Goal: Information Seeking & Learning: Find specific fact

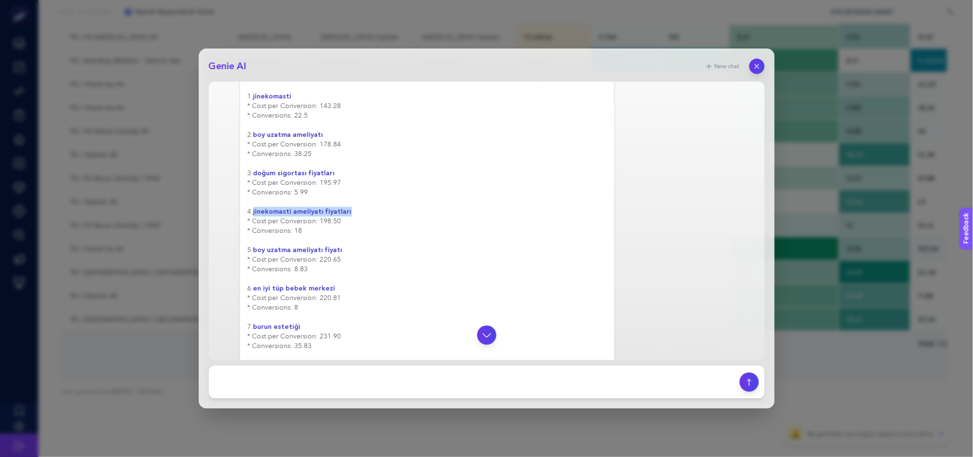
scroll to position [2522, 0]
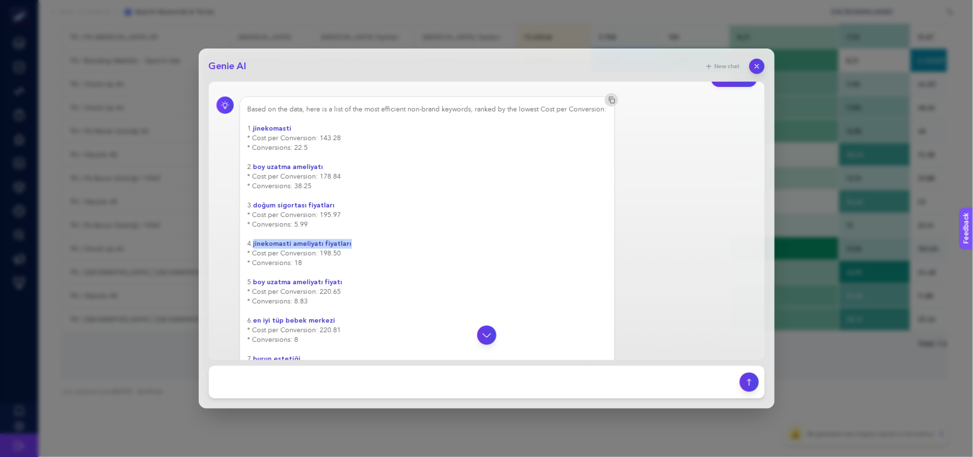
drag, startPoint x: 341, startPoint y: 215, endPoint x: 245, endPoint y: 154, distance: 114.4
click at [245, 154] on div "Based on the data, here is a list of the most efficient non-brand keywords, ran…" at bounding box center [426, 397] width 375 height 602
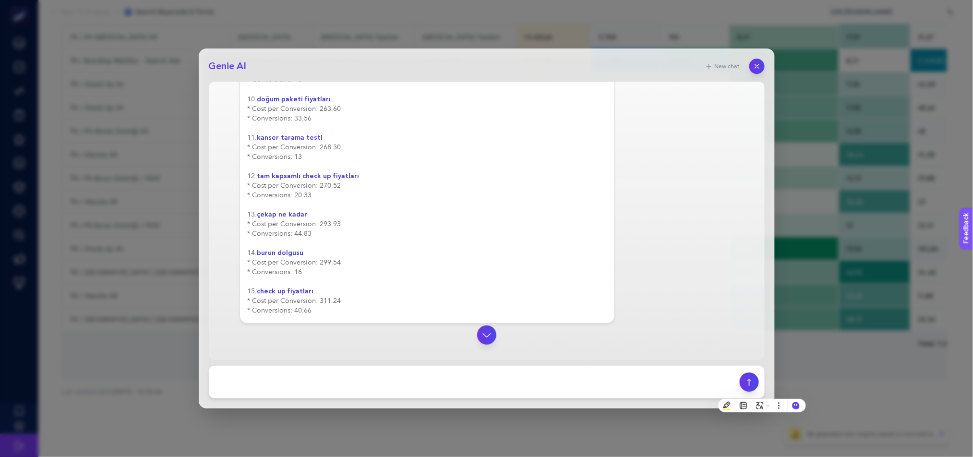
scroll to position [2518, 0]
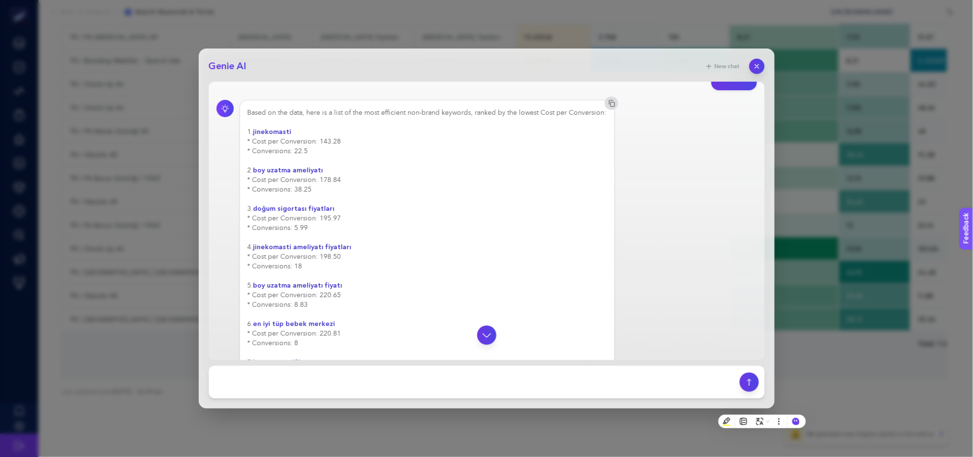
click at [366, 267] on div "Based on the data, here is a list of the most efficient non-brand keywords, ran…" at bounding box center [427, 400] width 359 height 585
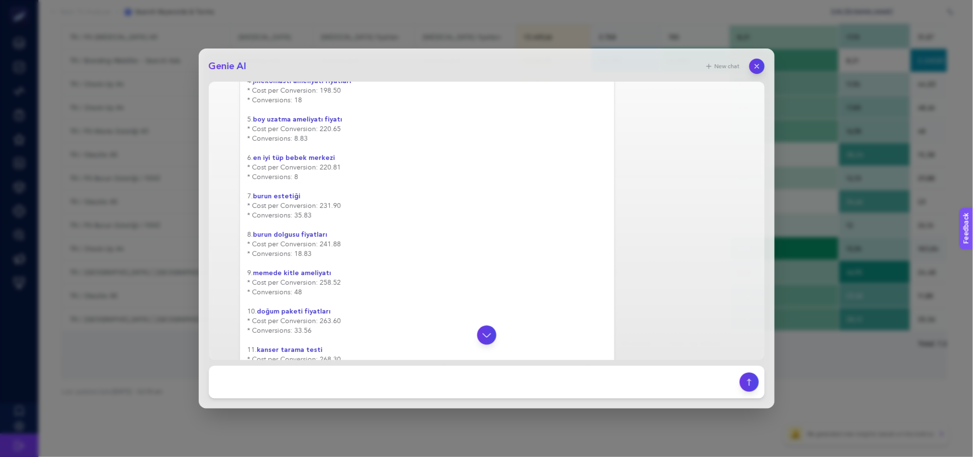
scroll to position [2691, 0]
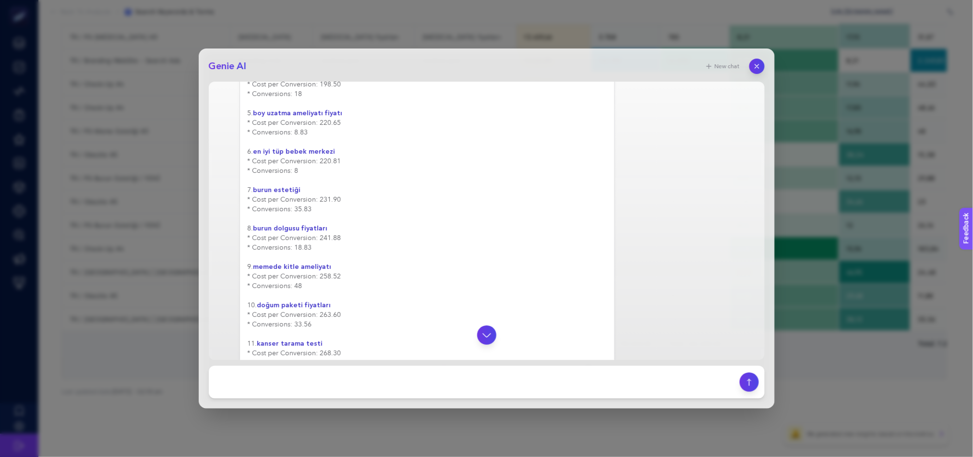
drag, startPoint x: 340, startPoint y: 320, endPoint x: 241, endPoint y: 297, distance: 101.0
click at [241, 297] on div "Based on the data, here is a list of the most efficient non-brand keywords, ran…" at bounding box center [426, 229] width 375 height 602
copy div "9. memede kitle ameliyatı * Cost per Conversion: 258.52 * Conversions: 48"
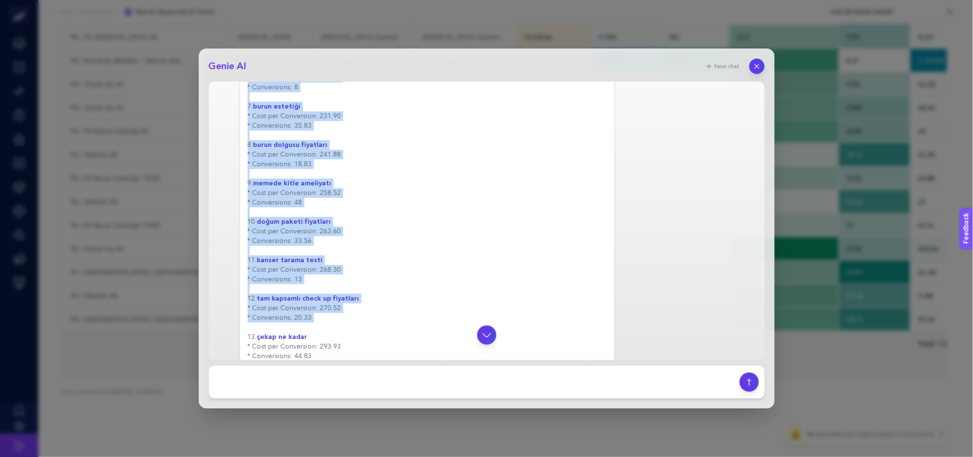
scroll to position [2789, 0]
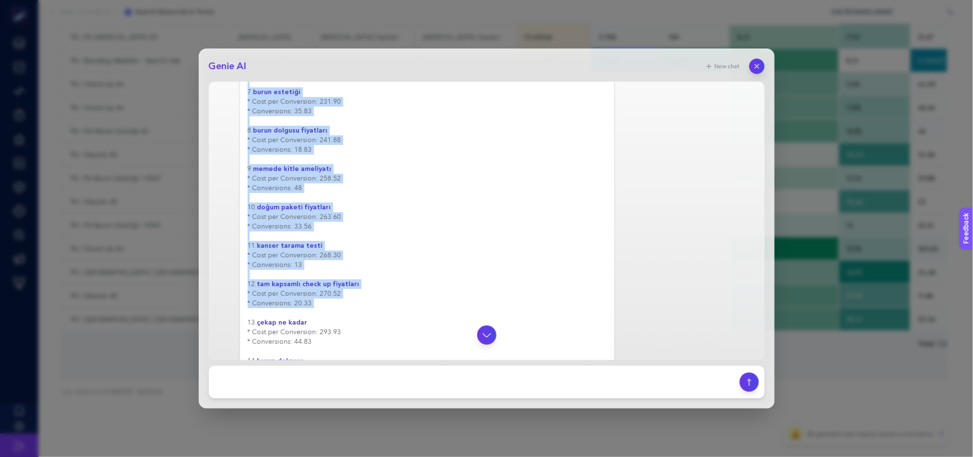
drag, startPoint x: 249, startPoint y: 142, endPoint x: 357, endPoint y: 256, distance: 157.8
click at [357, 256] on div "Based on the data, here is a list of the most efficient non-brand keywords, ran…" at bounding box center [427, 130] width 359 height 585
copy div "1. jinekomasti * Cost per Conversion: 143.28 * Conversions: 22.5 2. boy uzatma …"
click at [756, 69] on icon "button" at bounding box center [756, 66] width 8 height 8
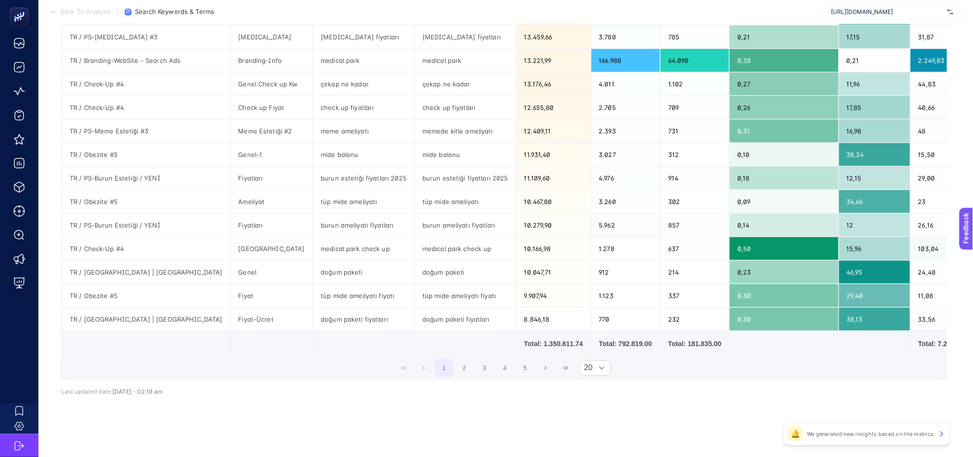
scroll to position [0, 0]
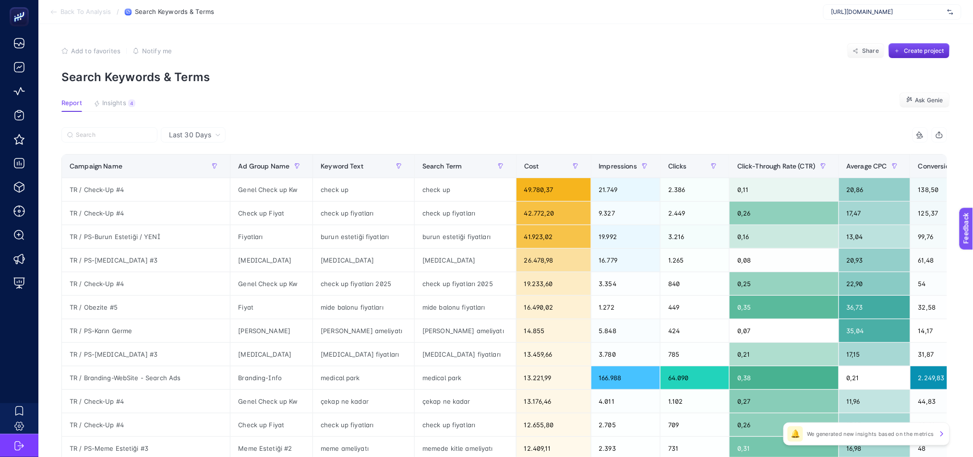
click at [57, 14] on icon at bounding box center [54, 12] width 8 height 8
